Goal: Check status: Check status

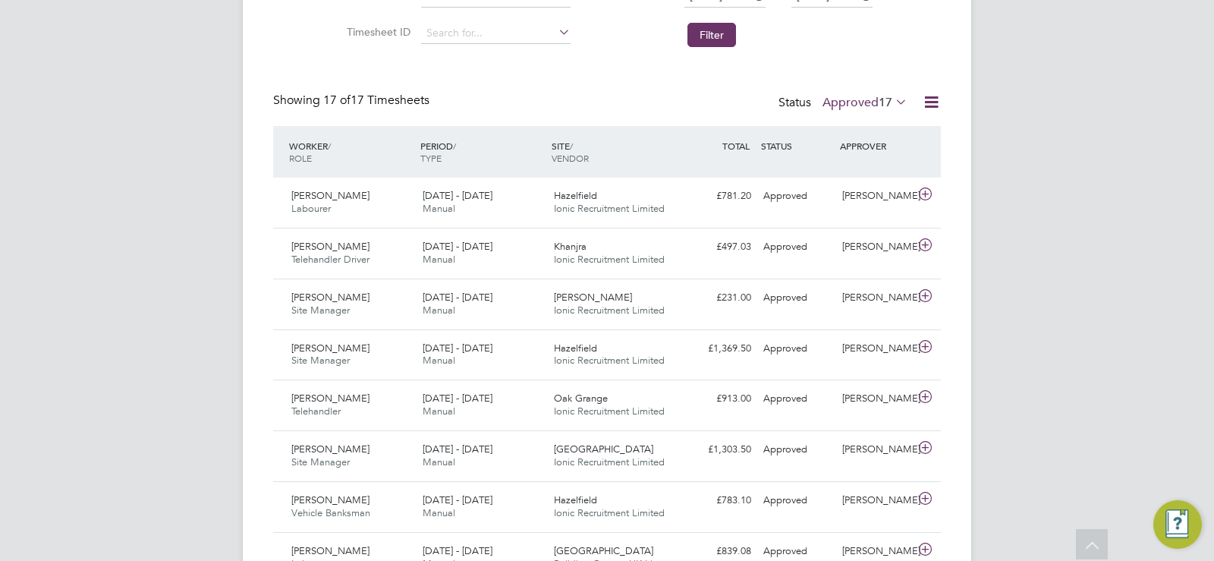
click at [605, 38] on li "Filter" at bounding box center [740, 34] width 302 height 39
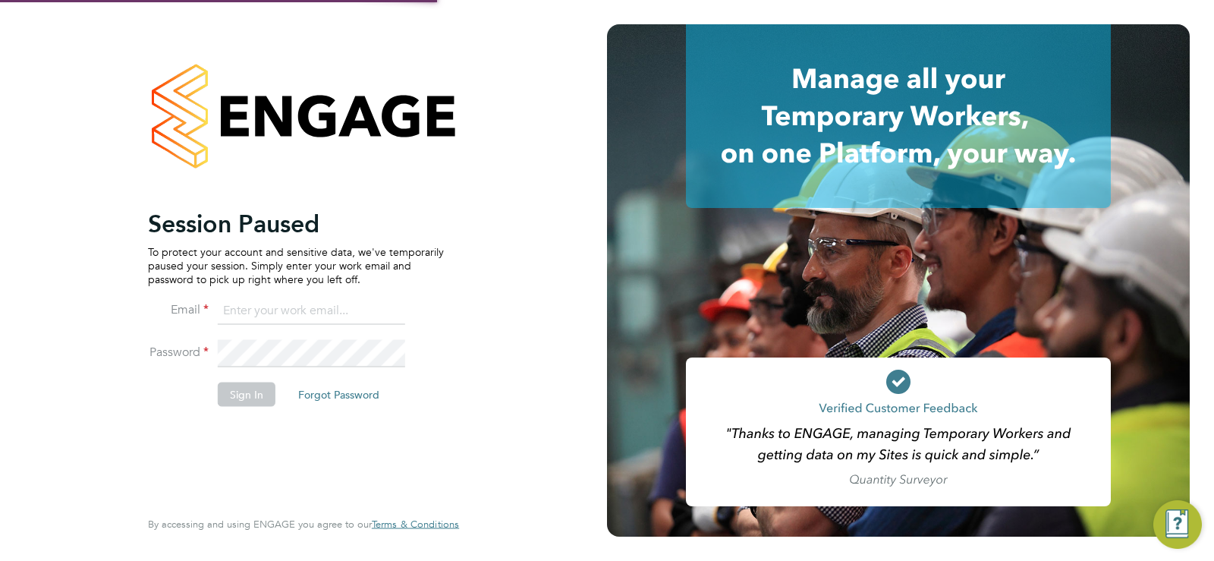
type input "c.batty@ionic.jobs"
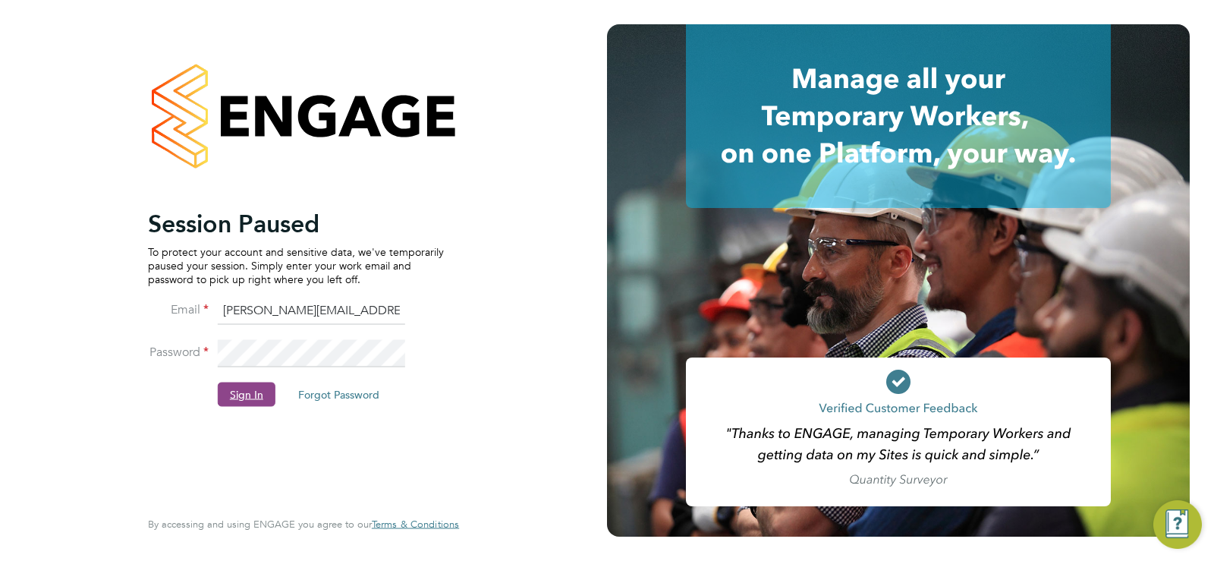
click at [253, 398] on button "Sign In" at bounding box center [247, 394] width 58 height 24
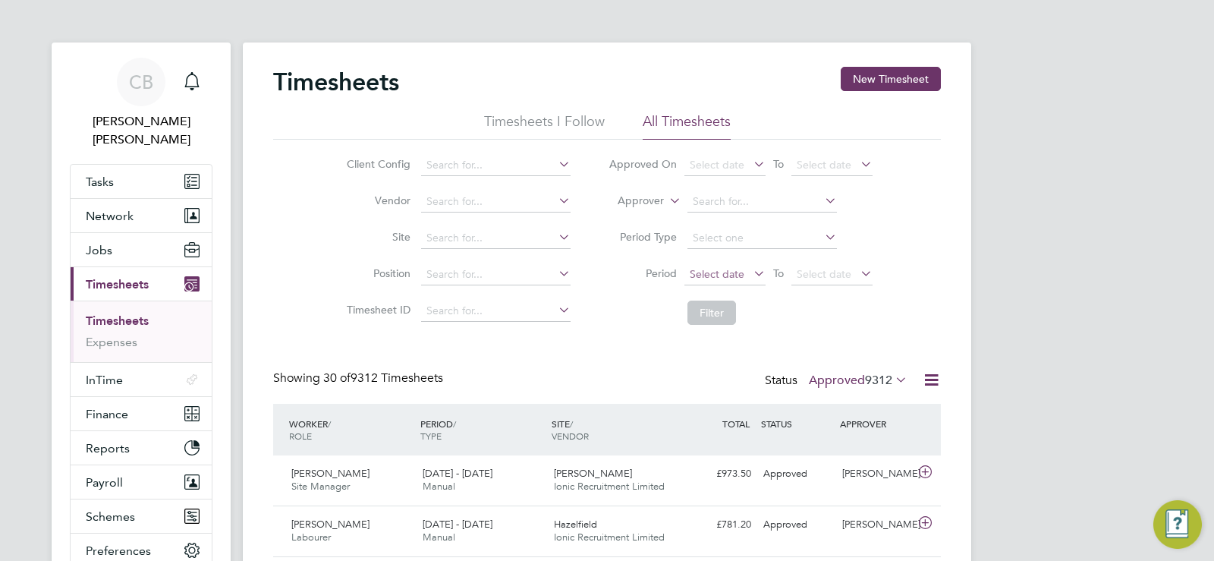
click at [714, 275] on span "Select date" at bounding box center [717, 274] width 55 height 14
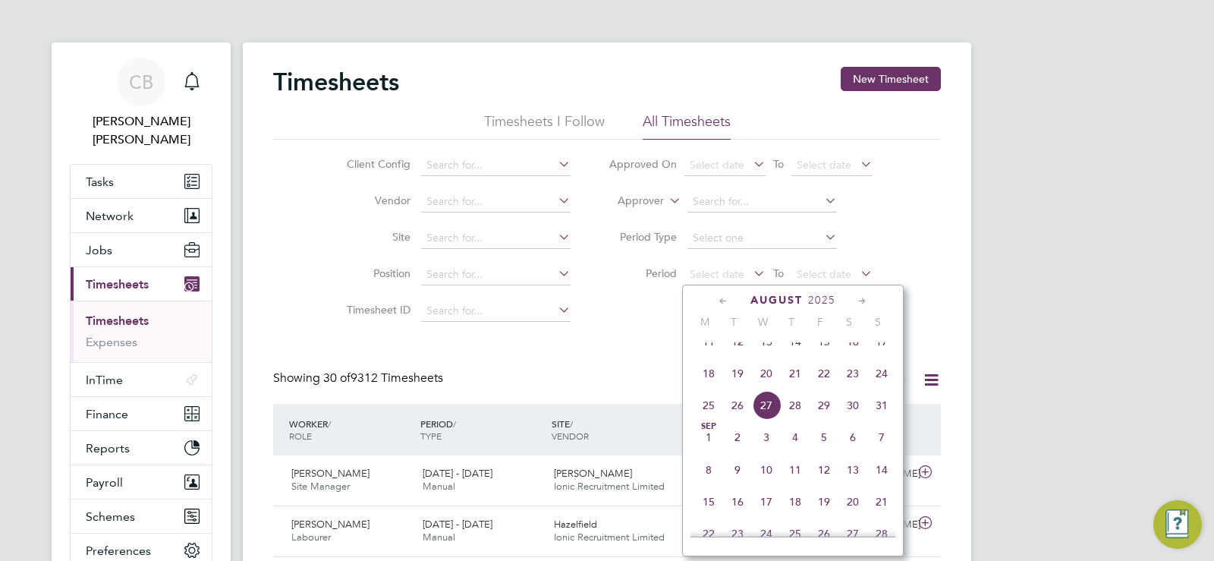
click at [700, 384] on span "18" at bounding box center [708, 373] width 29 height 29
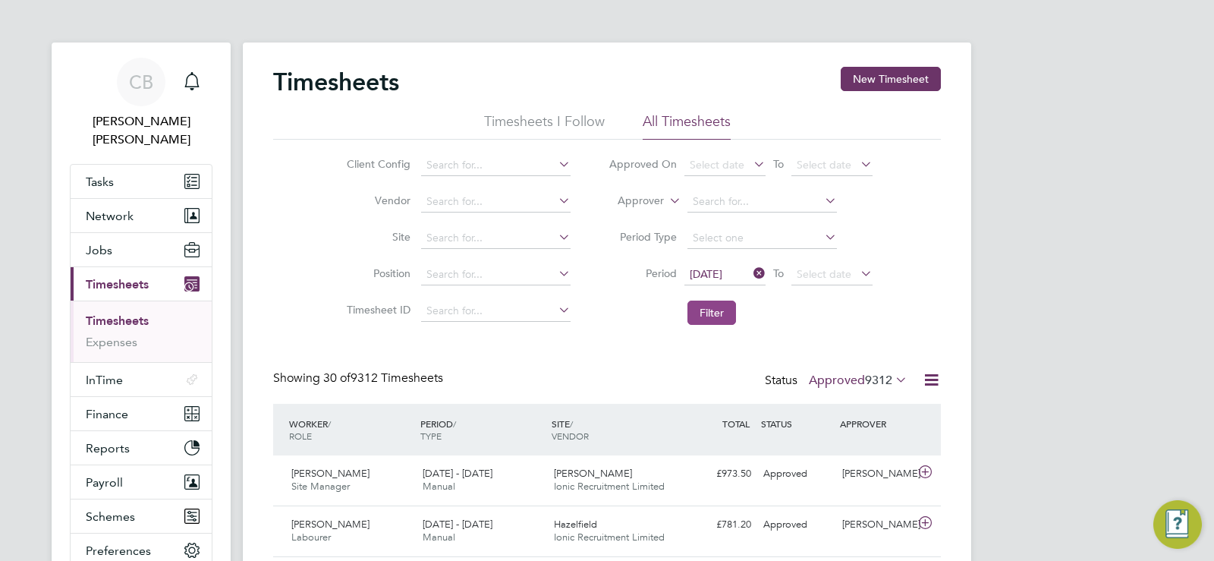
click at [727, 315] on button "Filter" at bounding box center [711, 312] width 49 height 24
click at [887, 375] on span "18" at bounding box center [885, 379] width 14 height 15
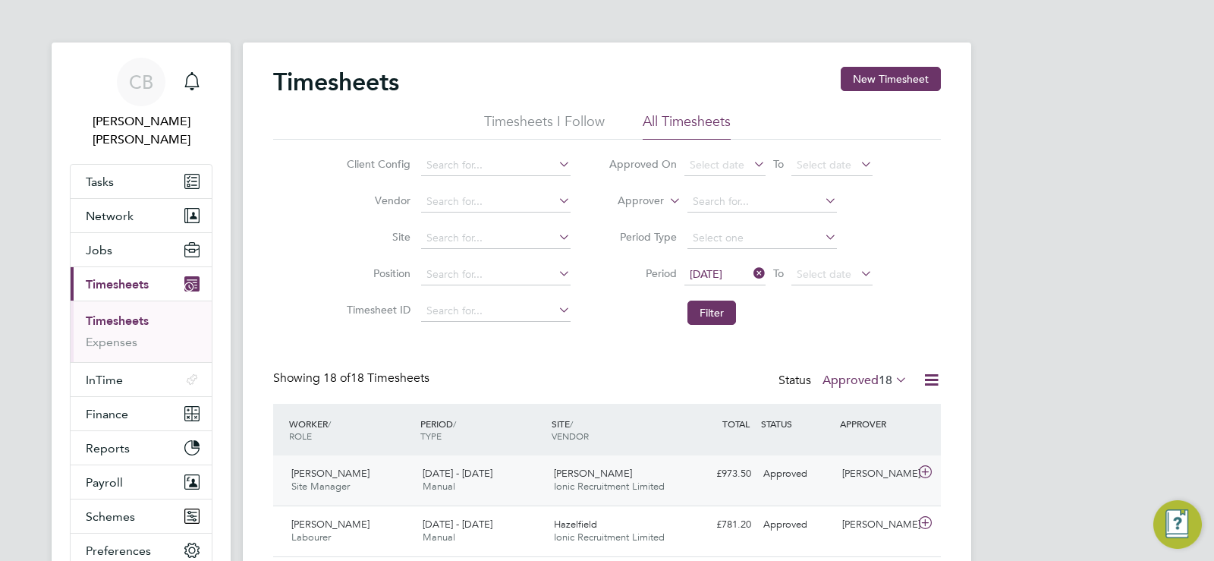
click at [470, 478] on span "[DATE] - [DATE]" at bounding box center [458, 473] width 70 height 13
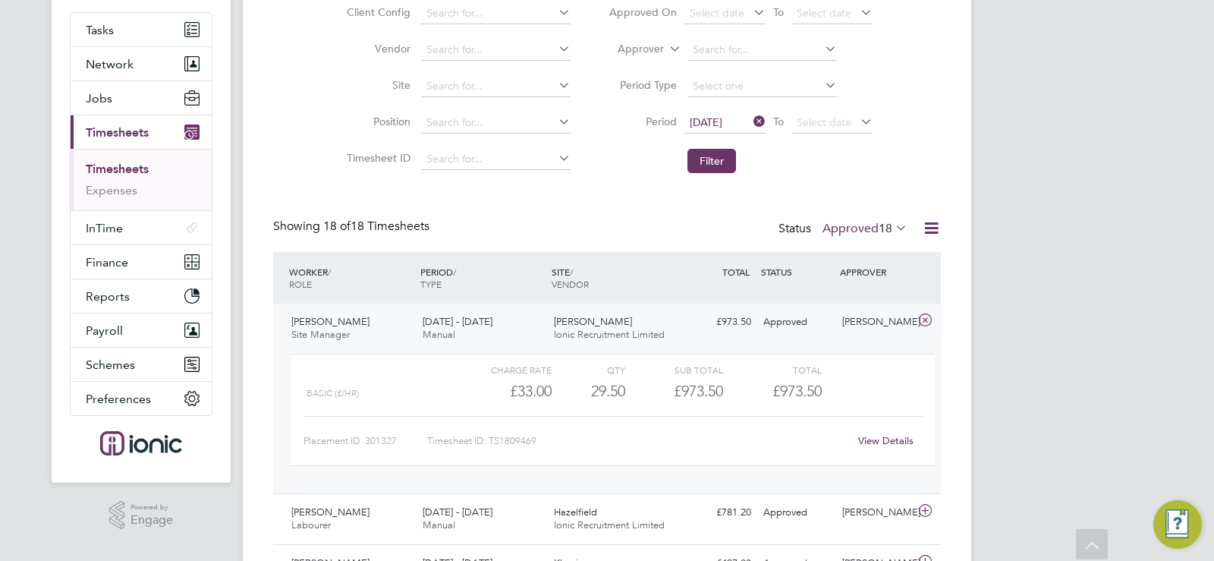
click at [889, 436] on link "View Details" at bounding box center [885, 440] width 55 height 13
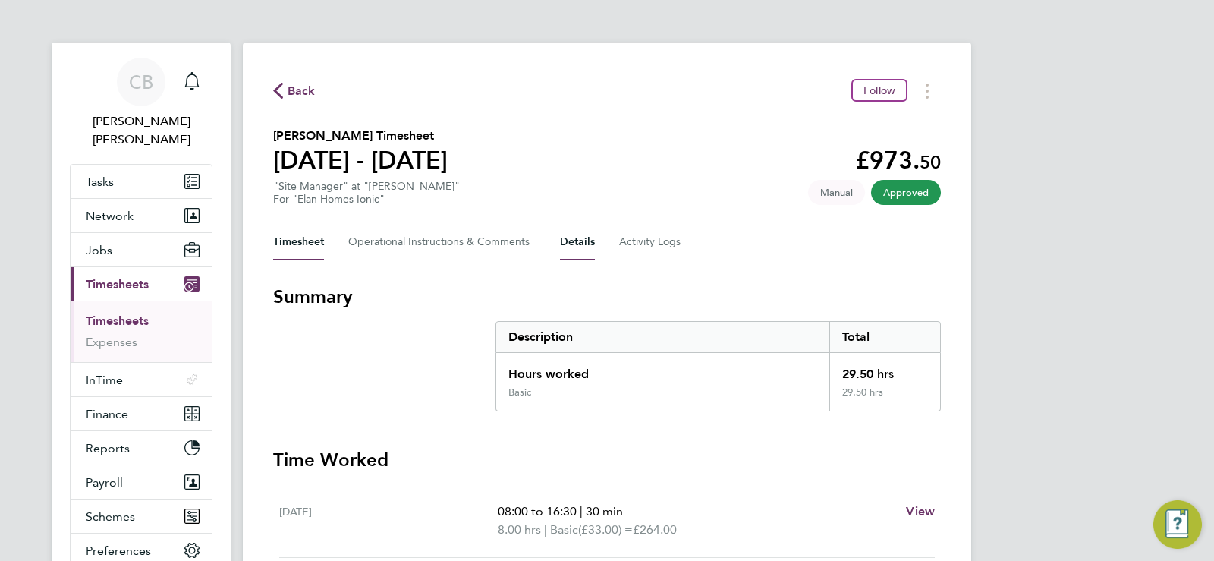
click at [583, 250] on button "Details" at bounding box center [577, 242] width 35 height 36
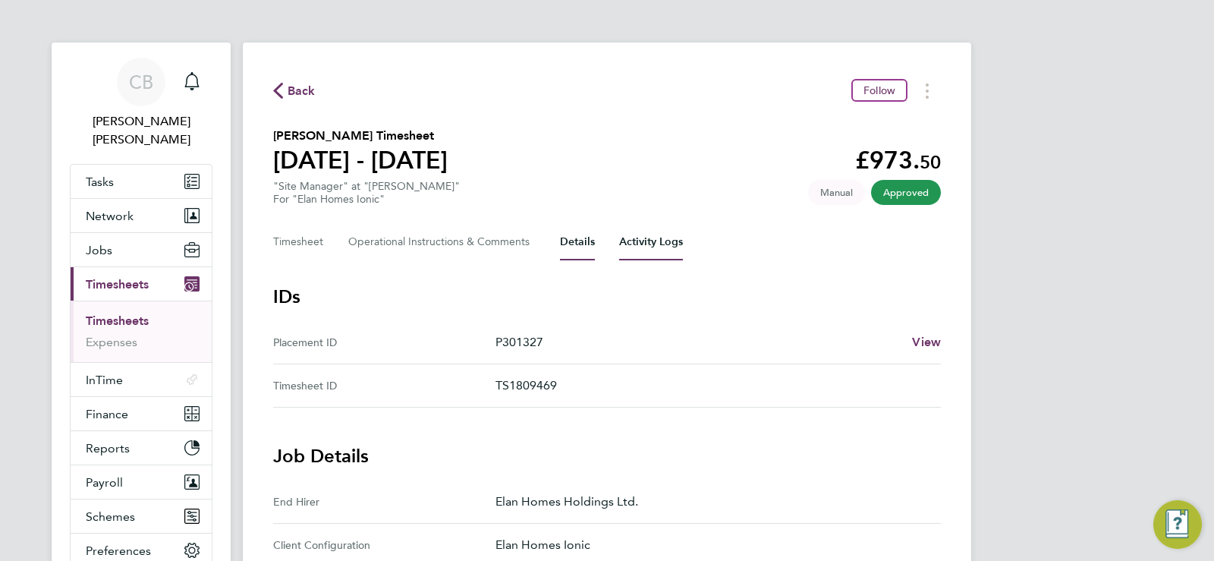
click at [646, 243] on Logs-tab "Activity Logs" at bounding box center [651, 242] width 64 height 36
